Goal: Navigation & Orientation: Understand site structure

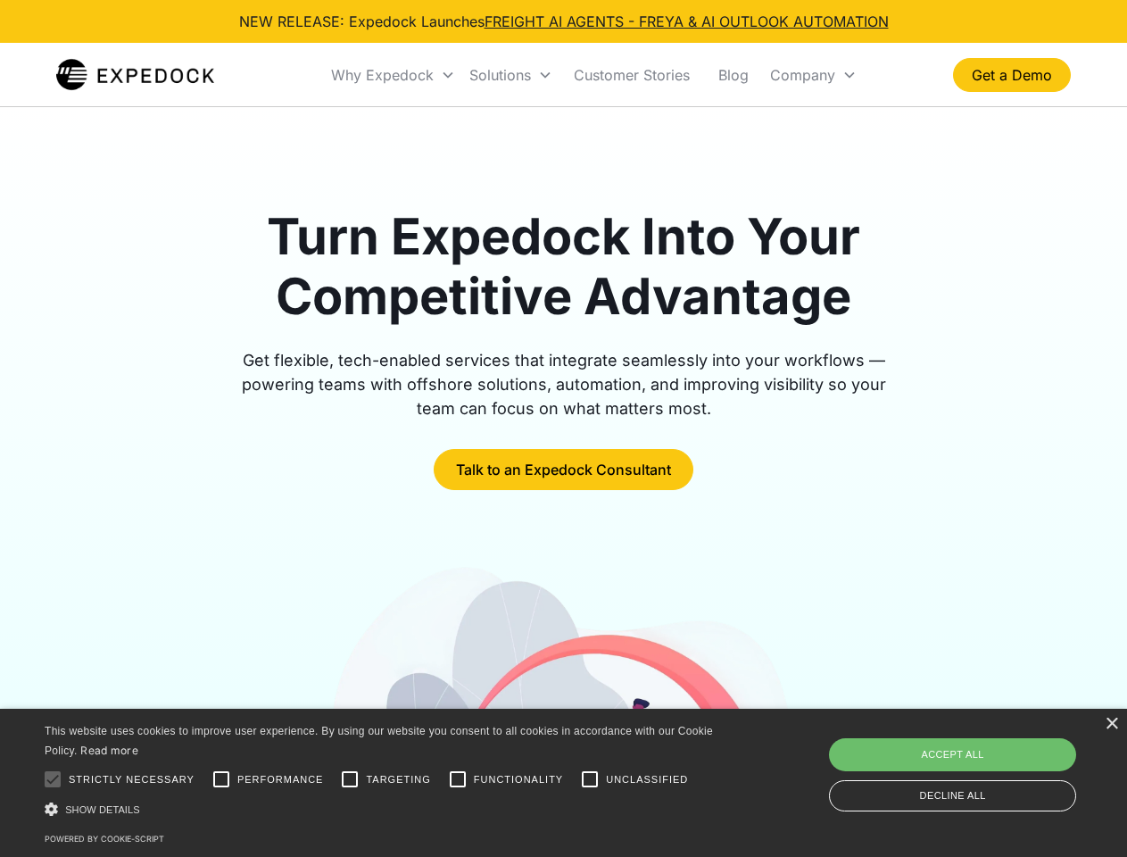
click at [394, 75] on div "Why Expedock" at bounding box center [382, 75] width 103 height 18
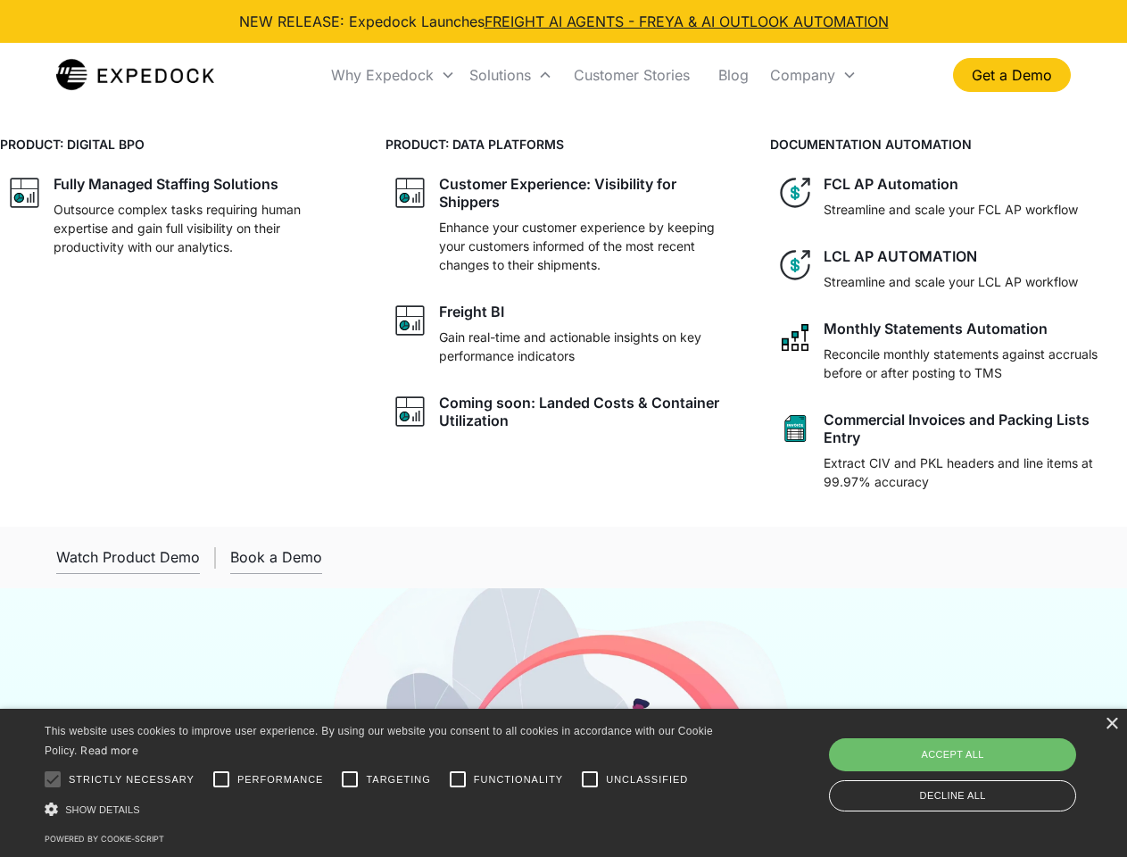
click at [510, 75] on div "Solutions" at bounding box center [500, 75] width 62 height 18
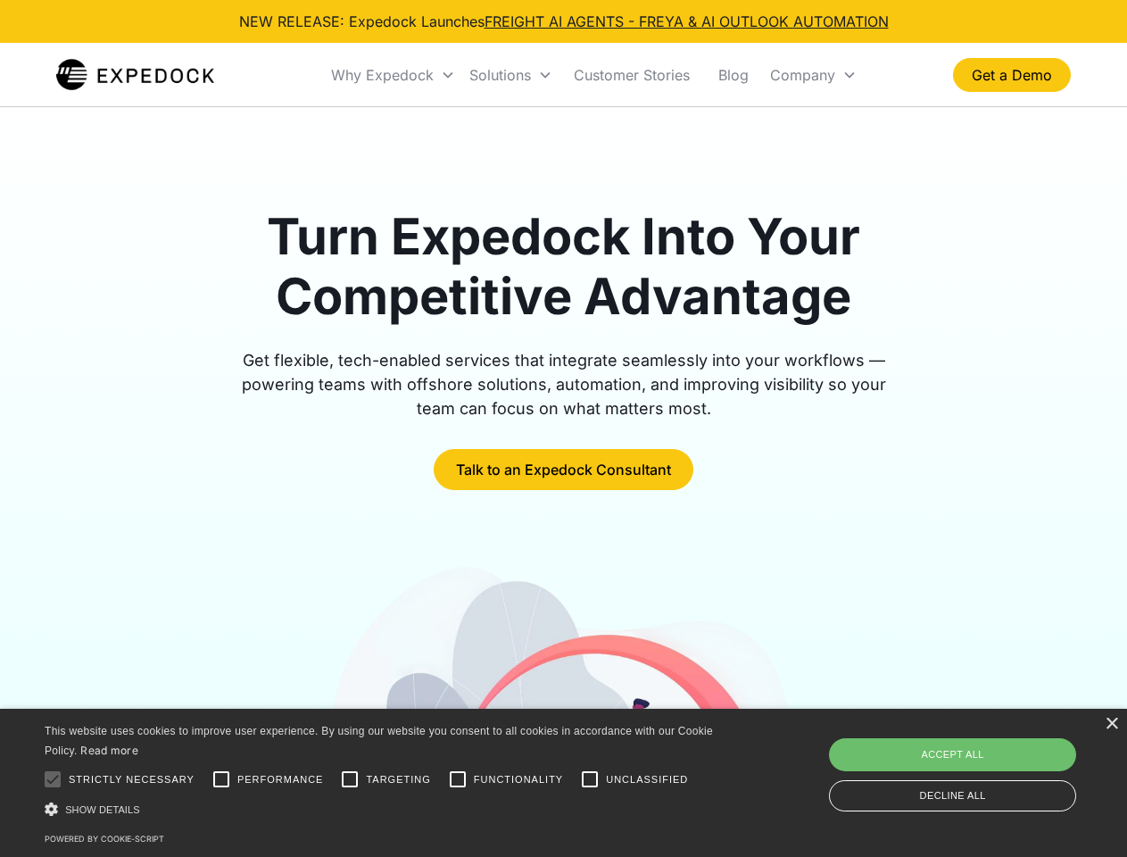
click at [813, 75] on div "Company" at bounding box center [802, 75] width 65 height 18
click at [53, 779] on div at bounding box center [53, 779] width 36 height 36
click at [221, 779] on input "Performance" at bounding box center [221, 779] width 36 height 36
checkbox input "true"
click at [350, 779] on input "Targeting" at bounding box center [350, 779] width 36 height 36
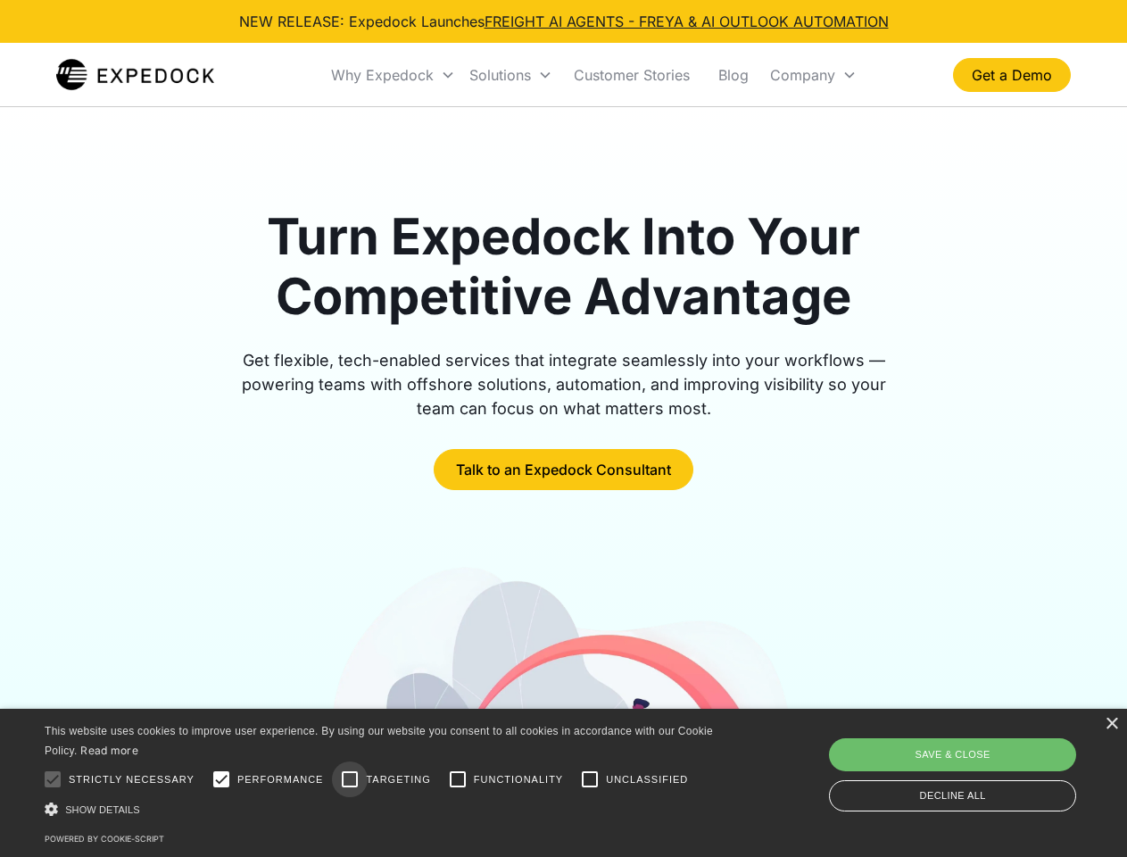
checkbox input "true"
click at [458, 779] on input "Functionality" at bounding box center [458, 779] width 36 height 36
checkbox input "true"
click at [590, 779] on input "Unclassified" at bounding box center [590, 779] width 36 height 36
checkbox input "true"
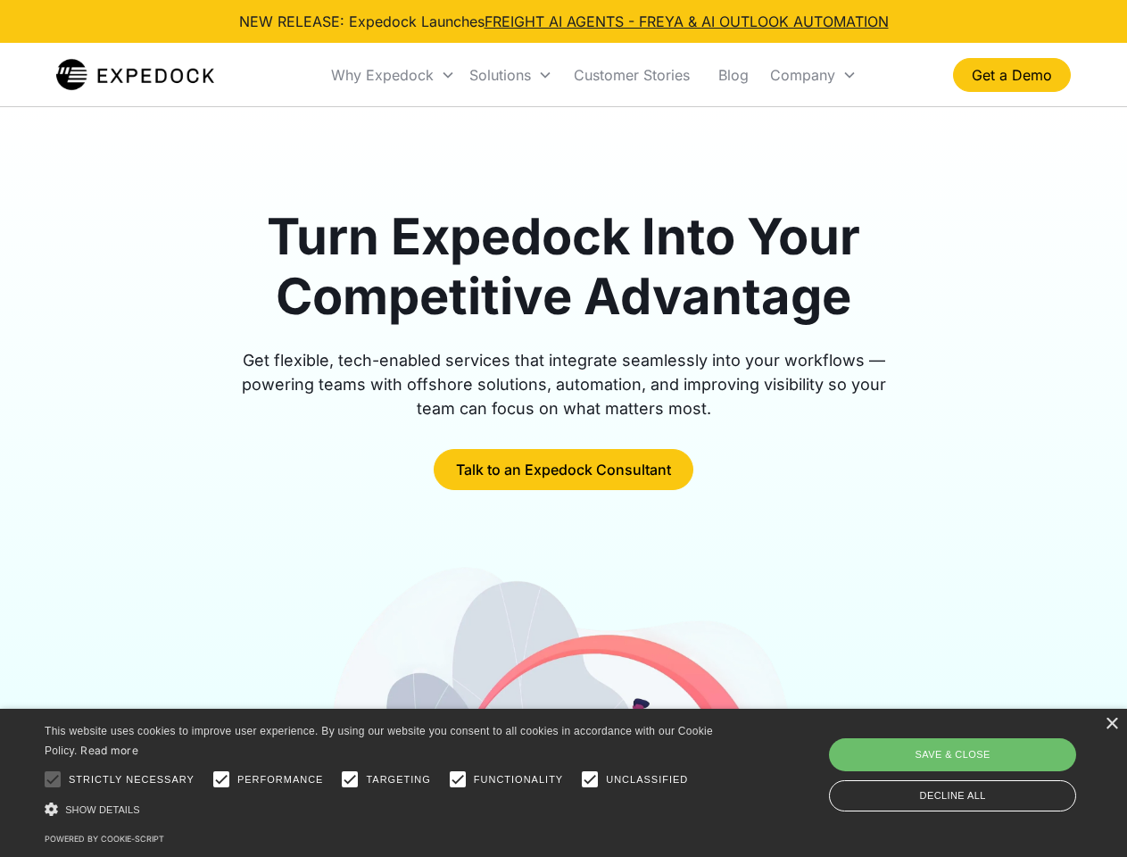
click at [382, 809] on div "Show details Hide details" at bounding box center [382, 809] width 675 height 19
